Goal: Task Accomplishment & Management: Complete application form

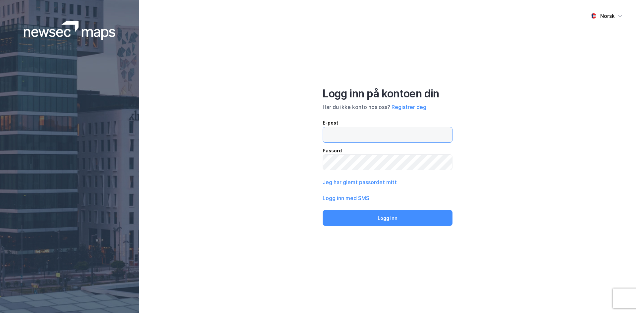
click at [402, 136] on input "email" at bounding box center [387, 134] width 129 height 15
type input "[EMAIL_ADDRESS][PERSON_NAME][DOMAIN_NAME]"
drag, startPoint x: 430, startPoint y: 135, endPoint x: 309, endPoint y: 134, distance: 122.0
click at [309, 134] on div "Norsk Logg inn på kontoen din Har du ikke konto hos oss? Registrer deg E-post […" at bounding box center [387, 156] width 497 height 313
click at [412, 107] on button "Registrer deg" at bounding box center [409, 107] width 35 height 8
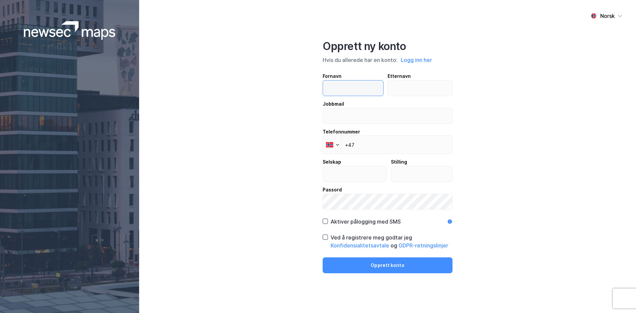
click at [350, 85] on input "text" at bounding box center [353, 88] width 60 height 15
type input "[PERSON_NAME]"
paste input "[EMAIL_ADDRESS][PERSON_NAME][DOMAIN_NAME]"
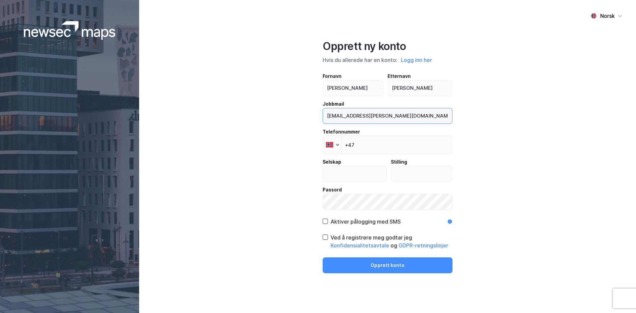
type input "[EMAIL_ADDRESS][PERSON_NAME][DOMAIN_NAME]"
click at [374, 143] on input "+47" at bounding box center [388, 145] width 130 height 19
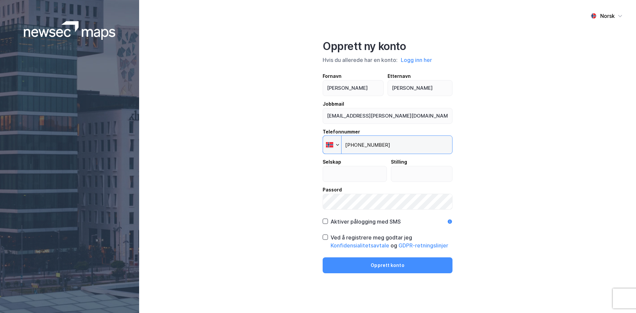
type input "[PHONE_NUMBER]"
type input "Handelsbanken"
type input "Bedriftsrådgiver"
click at [326, 221] on icon at bounding box center [326, 221] width 4 height 2
click at [323, 237] on icon at bounding box center [325, 237] width 5 height 5
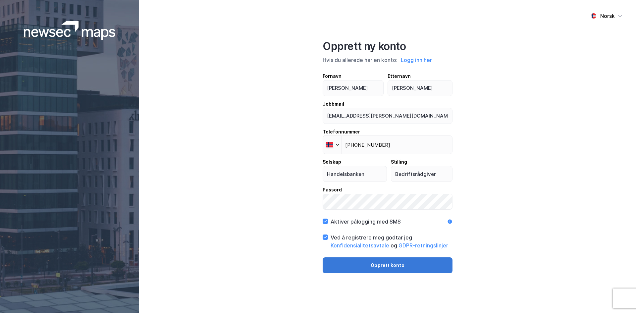
click at [383, 263] on button "Opprett konto" at bounding box center [388, 265] width 130 height 16
click at [381, 265] on button "Opprett konto" at bounding box center [388, 265] width 130 height 16
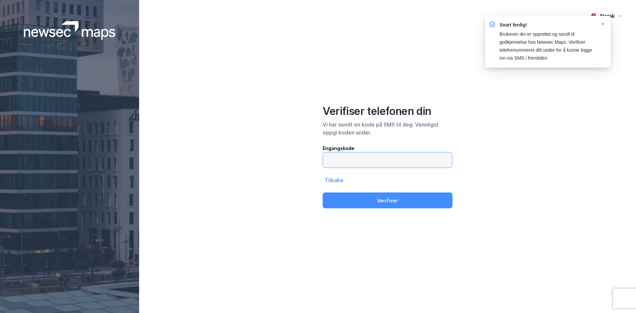
click at [361, 160] on input "text" at bounding box center [387, 159] width 129 height 15
type input "872831"
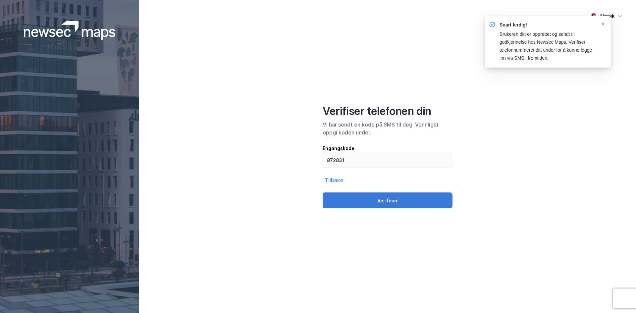
click at [386, 203] on button "Verifiser" at bounding box center [388, 201] width 130 height 16
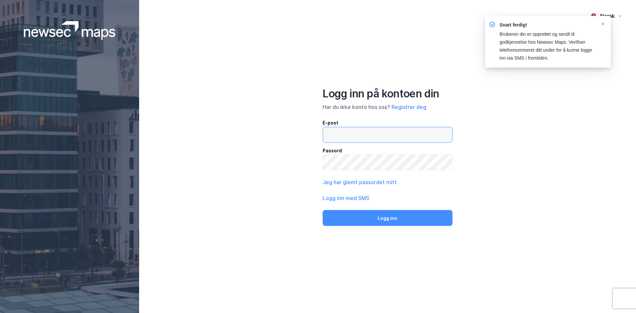
click at [361, 138] on input "email" at bounding box center [387, 134] width 129 height 15
paste input "[EMAIL_ADDRESS][PERSON_NAME][DOMAIN_NAME]"
type input "[EMAIL_ADDRESS][PERSON_NAME][DOMAIN_NAME]"
click at [323, 210] on button "Logg inn" at bounding box center [388, 218] width 130 height 16
click at [211, 188] on div "Norsk Logg inn på kontoen din Har du ikke konto hos oss? Registrer deg E-post P…" at bounding box center [387, 156] width 497 height 313
